Goal: Transaction & Acquisition: Download file/media

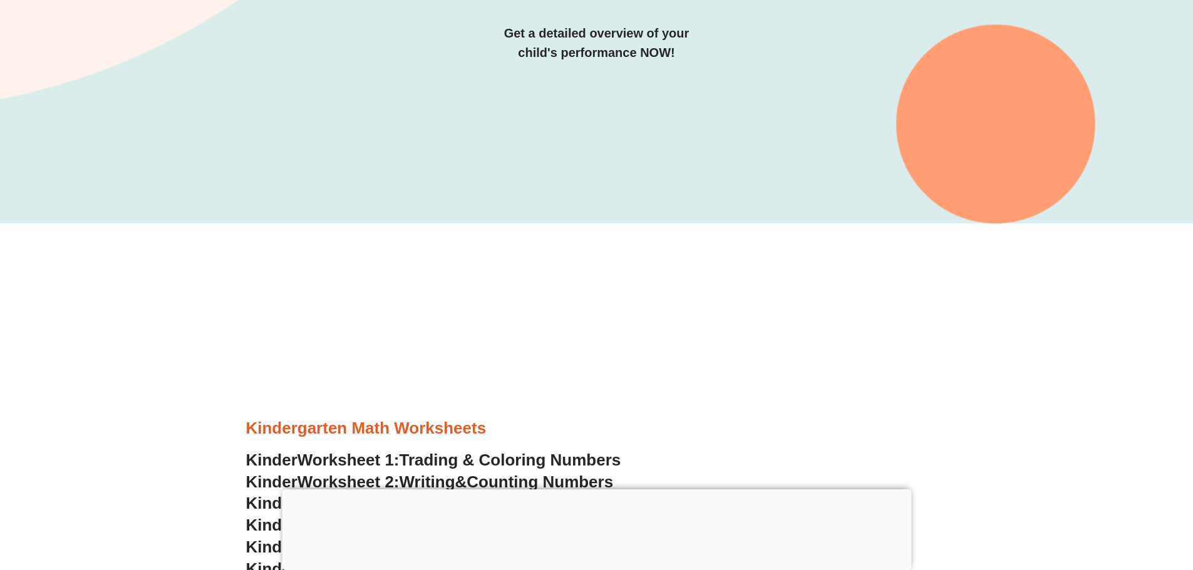
scroll to position [313, 0]
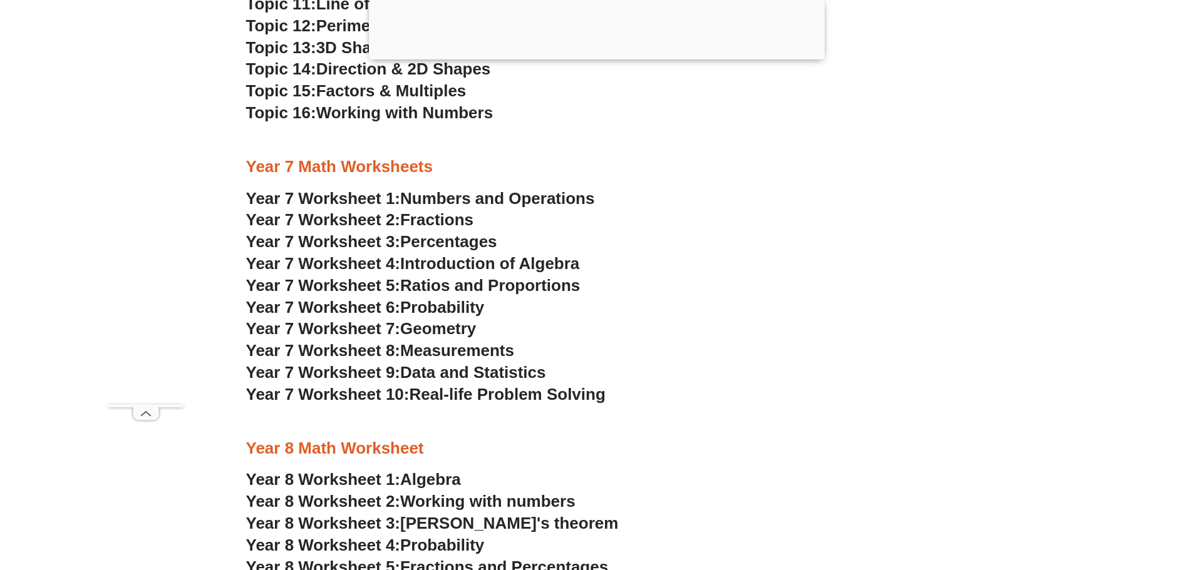
scroll to position [3694, 0]
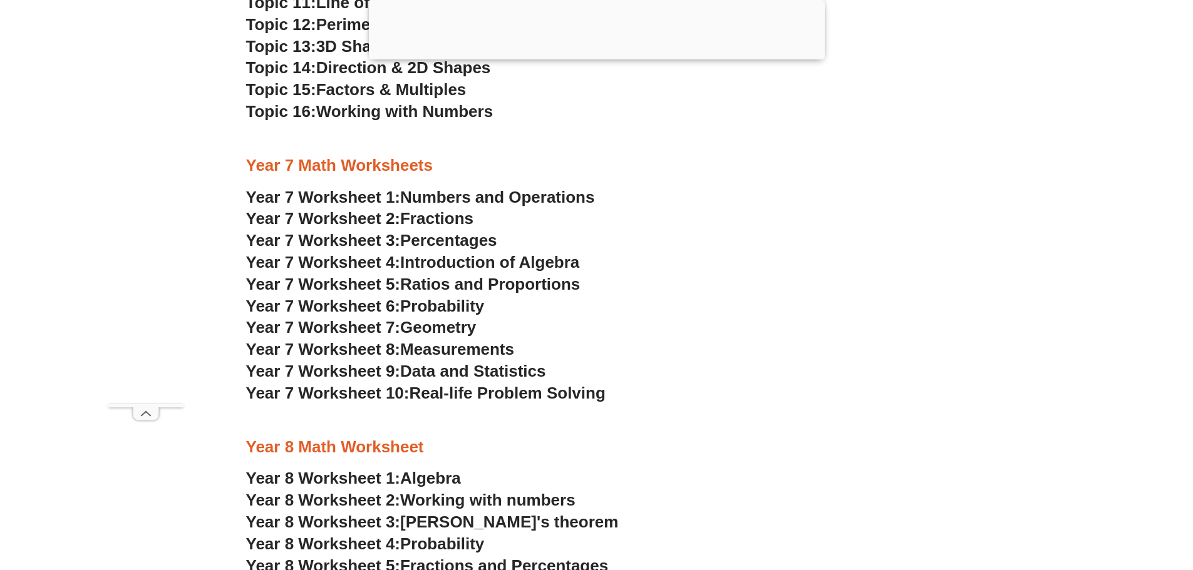
click at [358, 196] on span "Year 7 Worksheet 1:" at bounding box center [323, 197] width 155 height 19
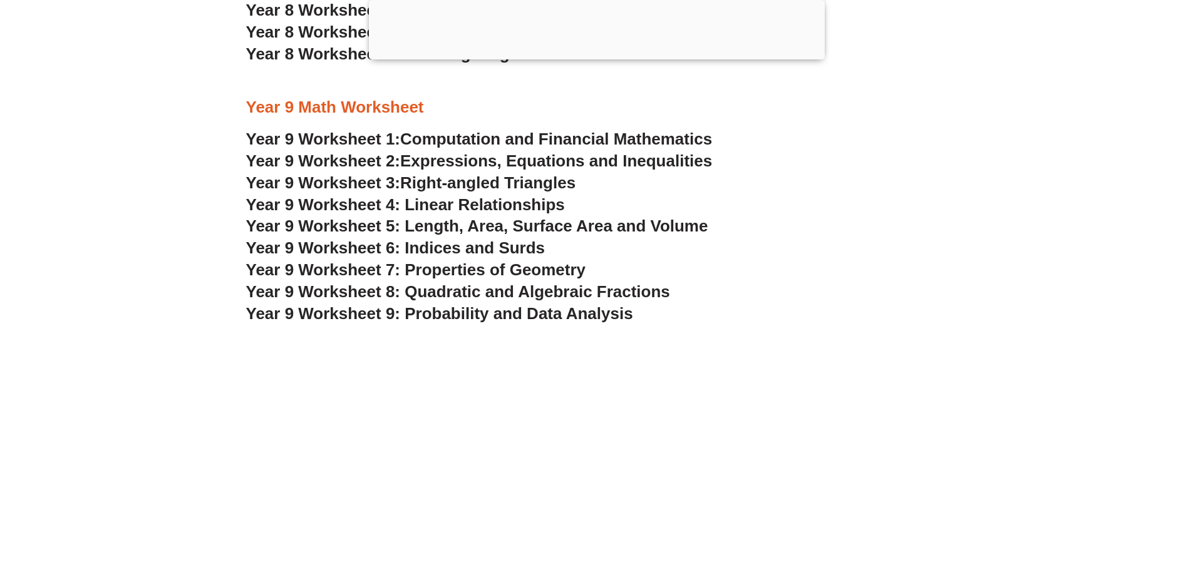
scroll to position [626, 0]
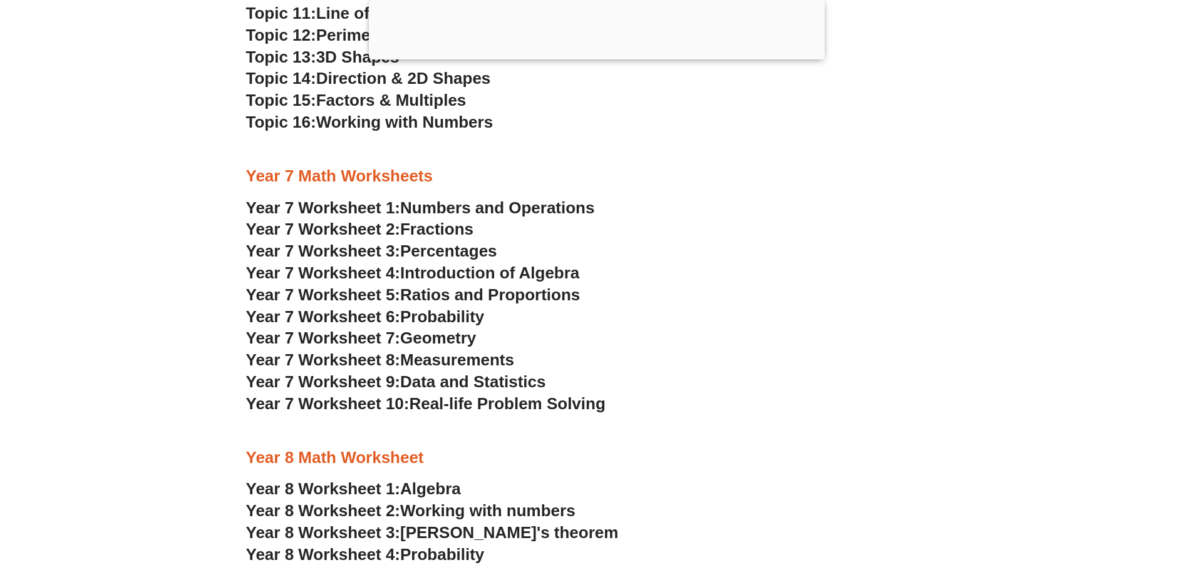
scroll to position [3694, 0]
